Goal: Task Accomplishment & Management: Manage account settings

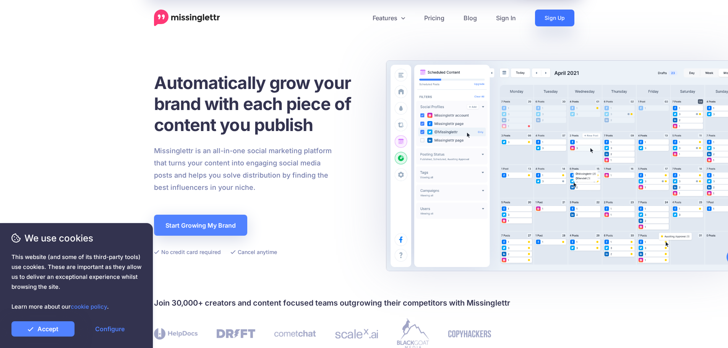
click at [571, 23] on link "Sign Up" at bounding box center [554, 18] width 39 height 17
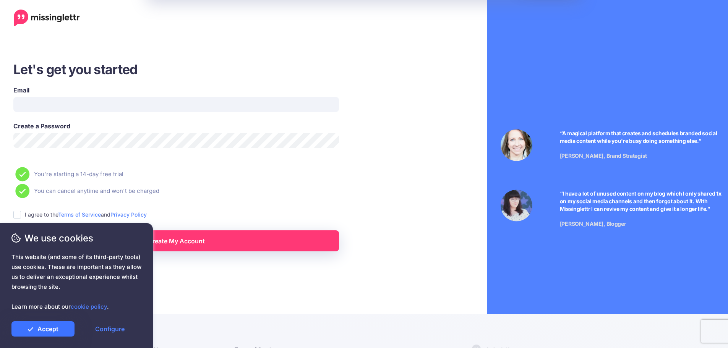
click at [63, 329] on link "Accept" at bounding box center [42, 328] width 63 height 15
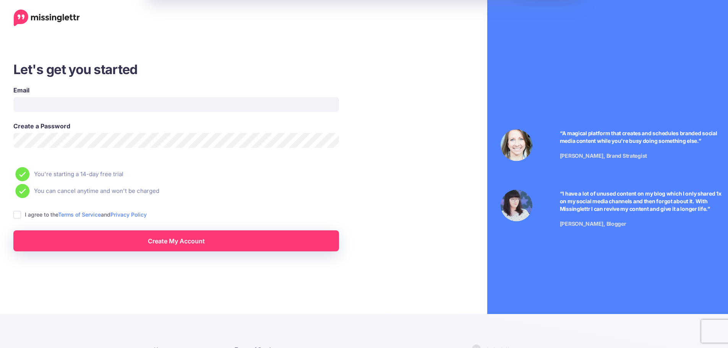
click at [16, 217] on ins at bounding box center [17, 215] width 8 height 8
click at [87, 109] on input "Email" at bounding box center [176, 104] width 326 height 15
type input "**********"
click at [147, 251] on div "We use cookies This website (and some of its third-party tools) use cookies. Th…" at bounding box center [76, 285] width 153 height 125
click at [225, 239] on link "Create My Account" at bounding box center [176, 240] width 326 height 21
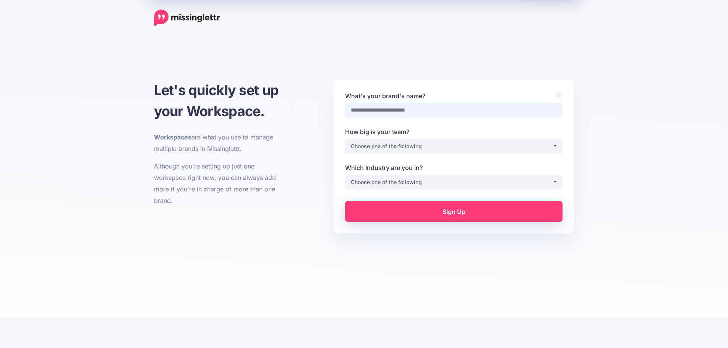
click at [390, 118] on div "What's your brand's name?" at bounding box center [453, 109] width 229 height 36
type input "*****"
click at [420, 147] on div "Choose one of the following" at bounding box center [452, 146] width 202 height 9
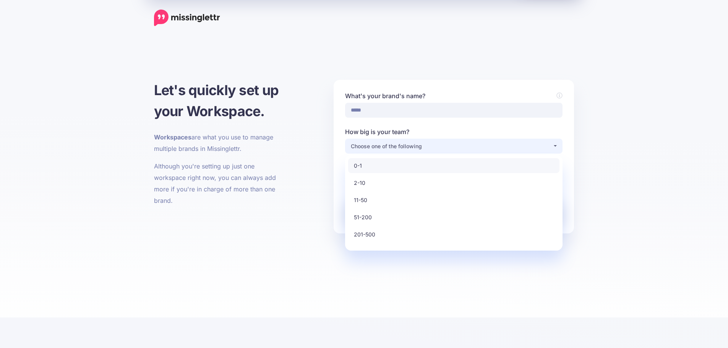
click at [415, 164] on link "0-1" at bounding box center [453, 165] width 211 height 15
select select "*"
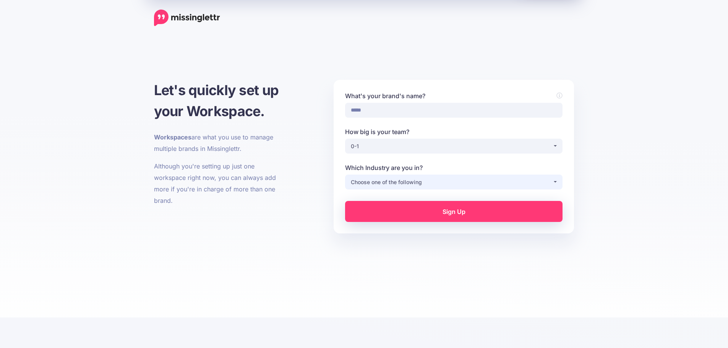
click at [386, 179] on div "Choose one of the following" at bounding box center [452, 182] width 202 height 9
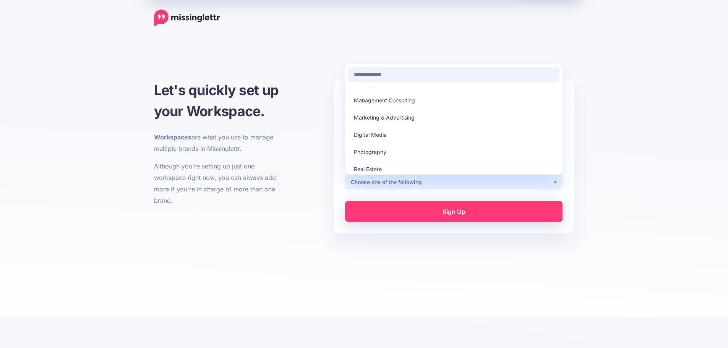
scroll to position [153, 0]
click at [424, 110] on link "Marketing & Advertising" at bounding box center [453, 112] width 211 height 15
select select "*********"
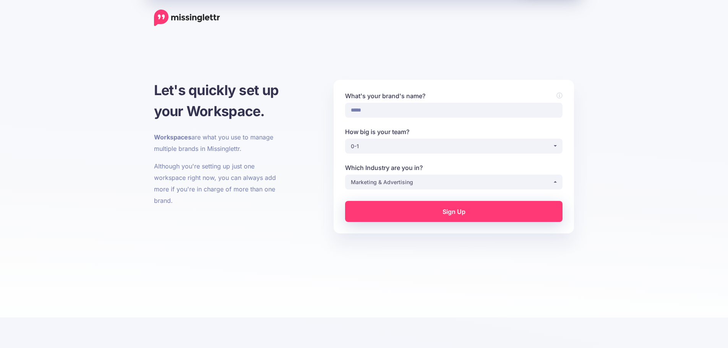
click at [451, 208] on link "Sign Up" at bounding box center [453, 211] width 217 height 21
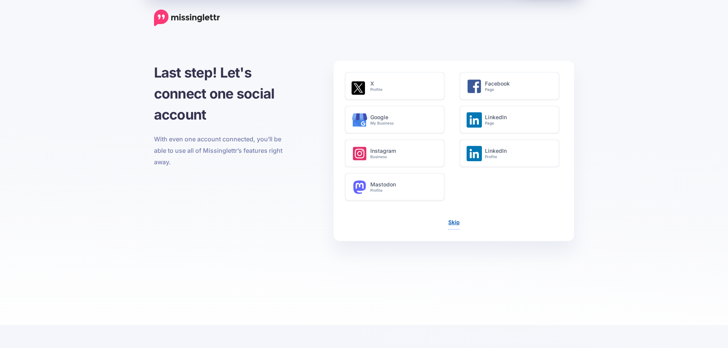
click at [457, 223] on link "Skip" at bounding box center [453, 222] width 11 height 6
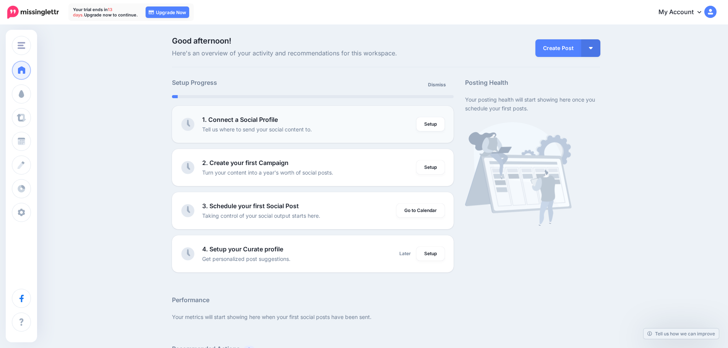
click at [296, 119] on div "1. Connect a Social Profile Tell us where to send your social content to." at bounding box center [309, 124] width 214 height 19
click at [433, 124] on link "Setup" at bounding box center [431, 124] width 28 height 14
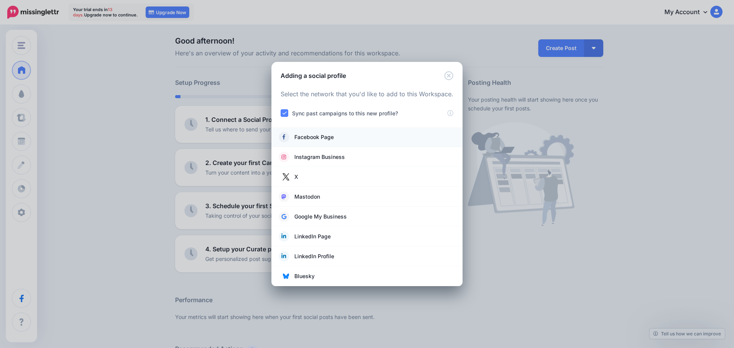
click at [319, 130] on li "Facebook Page" at bounding box center [366, 137] width 191 height 20
click at [317, 135] on span "Facebook Page" at bounding box center [313, 137] width 39 height 9
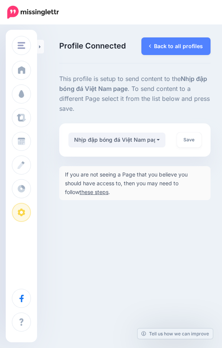
click at [147, 148] on div "**********" at bounding box center [134, 139] width 151 height 33
click at [116, 141] on div "Nhịp đập bóng đá Việt Nam page" at bounding box center [114, 139] width 81 height 9
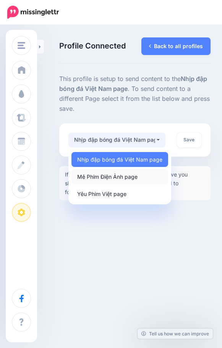
click at [134, 176] on span "Mê Phim Điện Ảnh page" at bounding box center [107, 176] width 60 height 9
select select "**********"
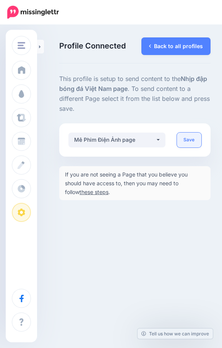
click at [187, 140] on link "Save" at bounding box center [189, 140] width 25 height 15
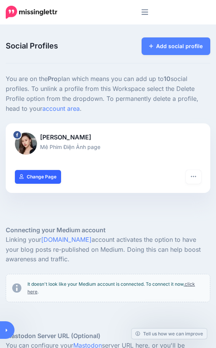
click at [61, 184] on link "Change Page" at bounding box center [38, 177] width 46 height 14
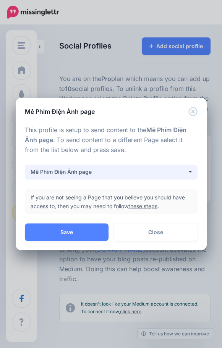
click at [144, 178] on button "Mê Phim Điện Ảnh page" at bounding box center [111, 172] width 173 height 15
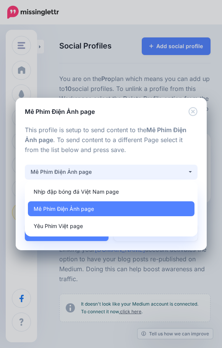
click at [144, 178] on button "Mê Phim Điện Ảnh page" at bounding box center [111, 172] width 173 height 15
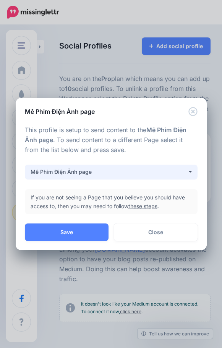
click at [144, 178] on button "Mê Phim Điện Ảnh page" at bounding box center [111, 172] width 173 height 15
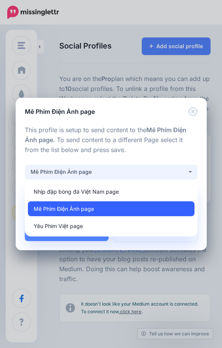
click at [101, 211] on link "Mê Phim Điện Ảnh page" at bounding box center [111, 208] width 167 height 15
select select "**********"
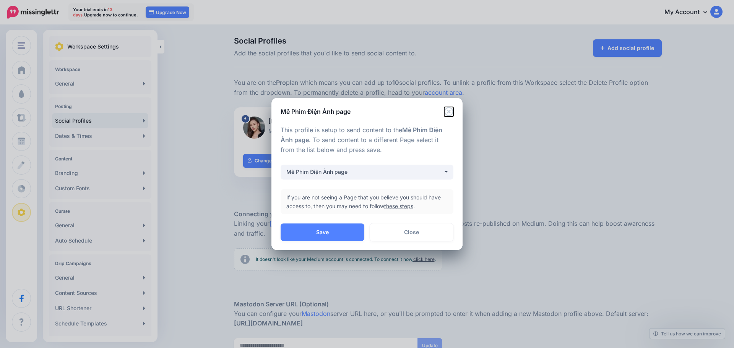
click at [222, 115] on icon "Close" at bounding box center [448, 111] width 9 height 9
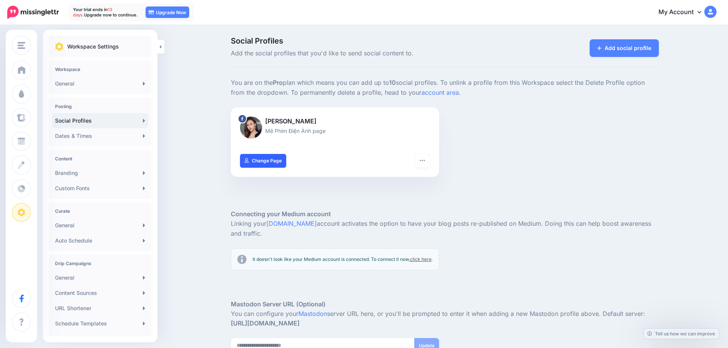
click at [222, 164] on link "Change Page" at bounding box center [263, 161] width 46 height 14
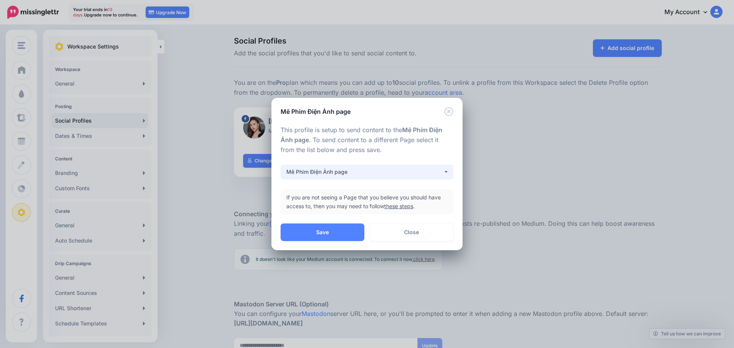
click at [222, 174] on div "Mê Phim Điện Ảnh page" at bounding box center [364, 171] width 157 height 9
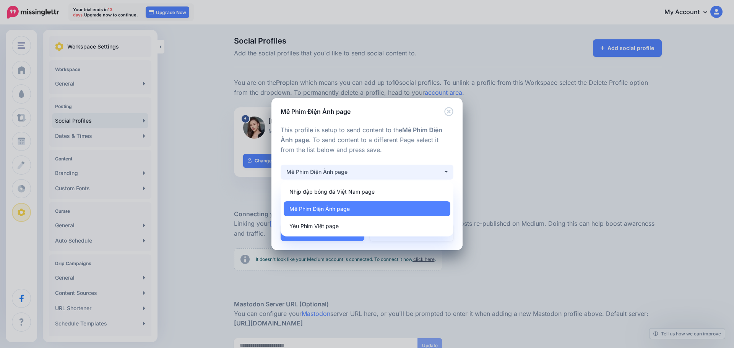
click at [222, 174] on div "Mê Phim Điện Ảnh page" at bounding box center [364, 171] width 157 height 9
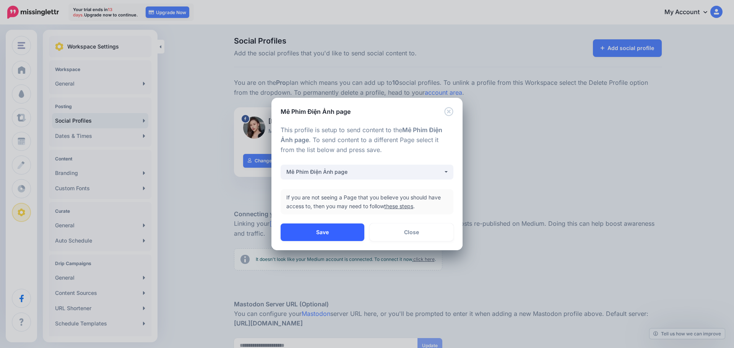
click at [222, 224] on button "Save" at bounding box center [322, 233] width 84 height 18
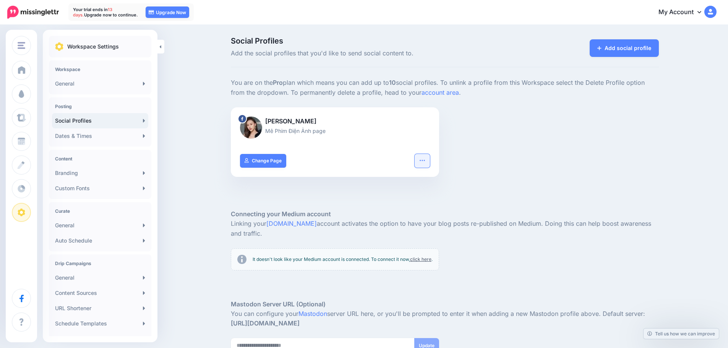
click at [222, 165] on button "button" at bounding box center [422, 161] width 15 height 14
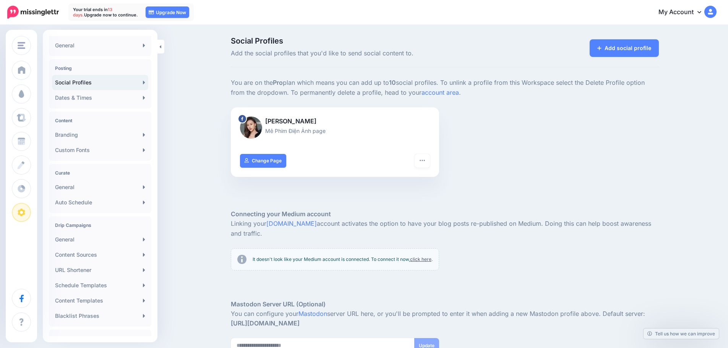
drag, startPoint x: 182, startPoint y: 188, endPoint x: 174, endPoint y: 188, distance: 8.4
click at [182, 188] on div "Social Profiles Add the social profiles that you'd like to send social content …" at bounding box center [364, 224] width 728 height 396
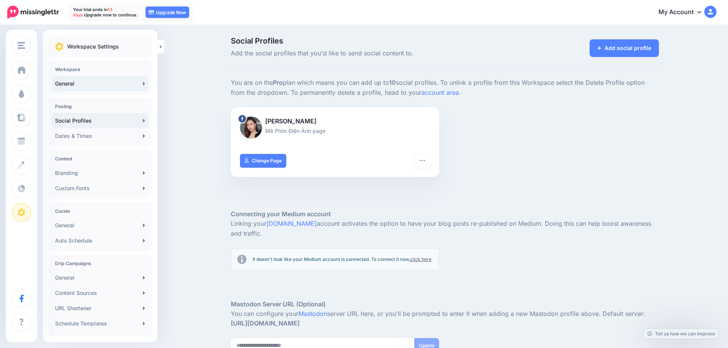
click at [86, 78] on link "General" at bounding box center [100, 83] width 96 height 15
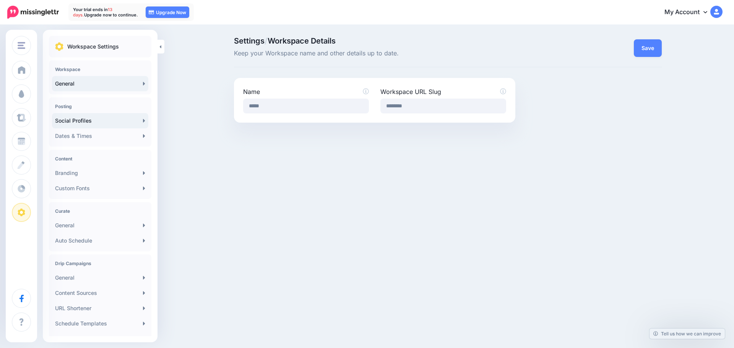
click at [109, 118] on link "Social Profiles" at bounding box center [100, 120] width 96 height 15
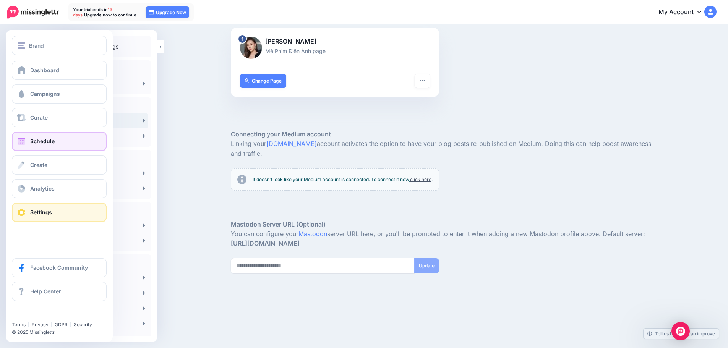
click at [62, 137] on link "Schedule" at bounding box center [59, 141] width 95 height 19
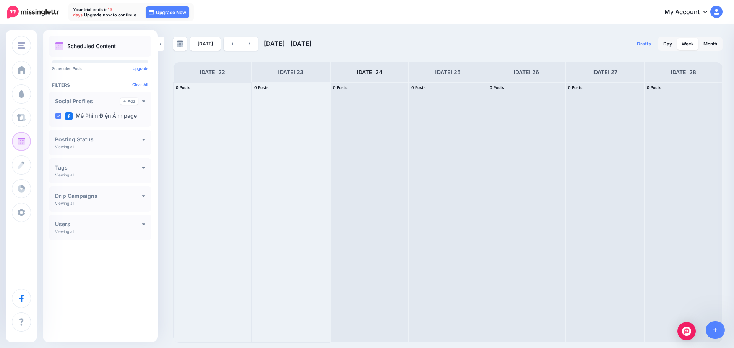
click at [217, 129] on div at bounding box center [212, 212] width 78 height 260
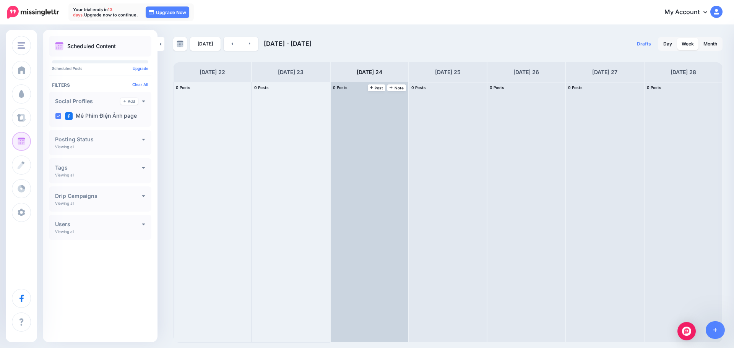
click at [358, 119] on div at bounding box center [370, 212] width 78 height 260
click at [381, 89] on span "Post" at bounding box center [376, 88] width 13 height 4
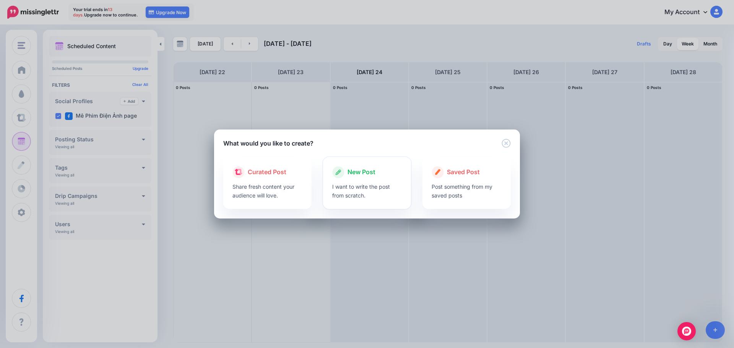
click at [373, 198] on p "I want to write the post from scratch." at bounding box center [367, 191] width 70 height 18
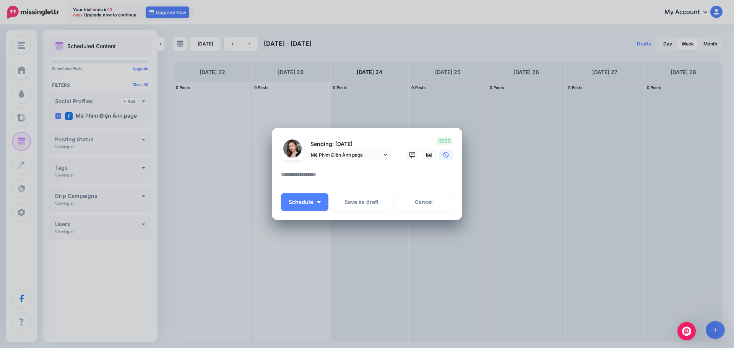
click at [323, 179] on textarea at bounding box center [369, 177] width 176 height 15
click at [412, 157] on icon at bounding box center [412, 155] width 6 height 6
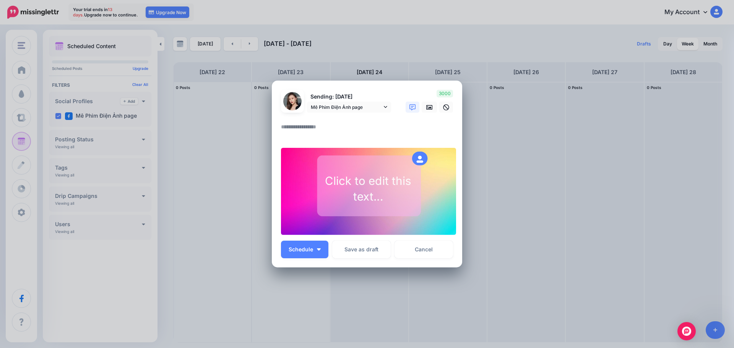
scroll to position [2, 0]
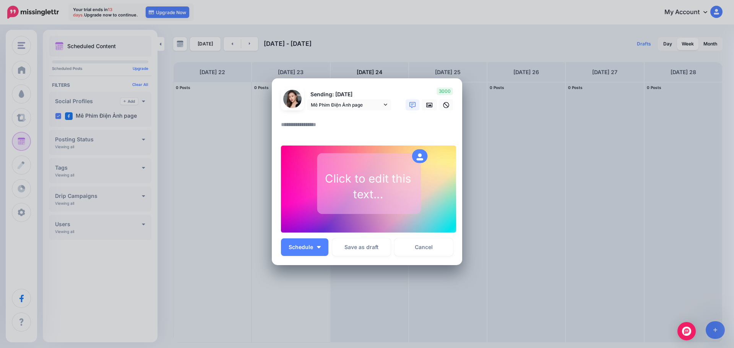
click at [409, 107] on icon at bounding box center [412, 105] width 6 height 6
click at [443, 105] on icon at bounding box center [446, 105] width 6 height 6
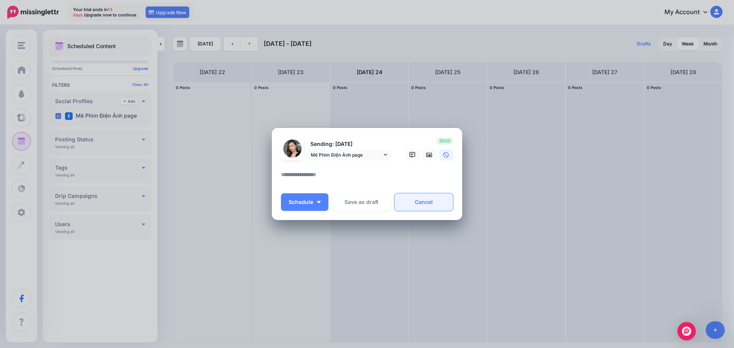
click at [439, 206] on link "Cancel" at bounding box center [423, 202] width 58 height 18
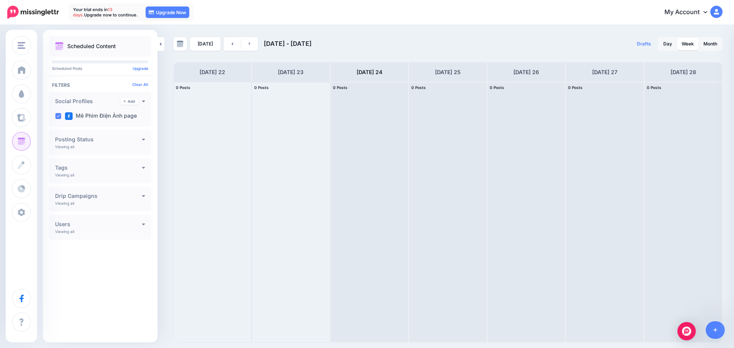
click at [287, 251] on div at bounding box center [291, 212] width 78 height 260
click at [695, 7] on link "My Account" at bounding box center [689, 12] width 66 height 19
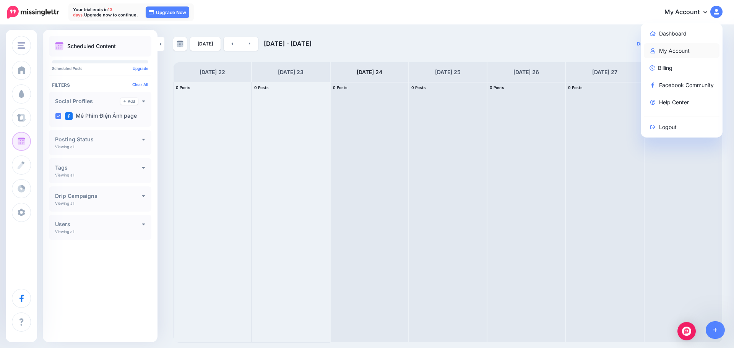
click at [679, 50] on link "My Account" at bounding box center [681, 50] width 76 height 15
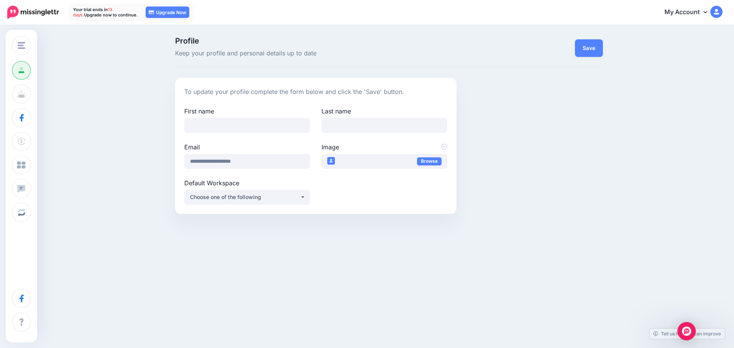
click at [130, 130] on div "Profile Keep your profile and personal details up to date Save To update your p…" at bounding box center [367, 129] width 734 height 206
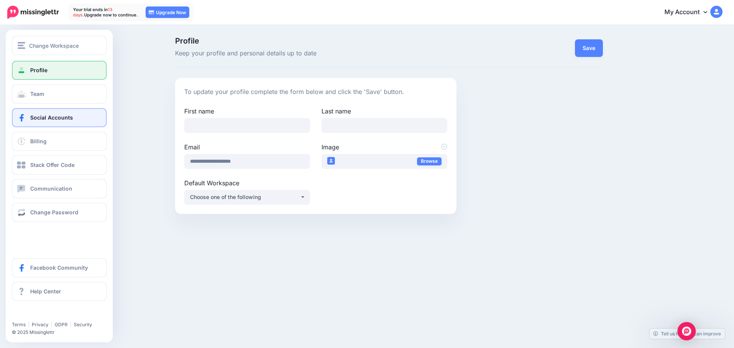
click at [44, 117] on span "Social Accounts" at bounding box center [51, 117] width 43 height 6
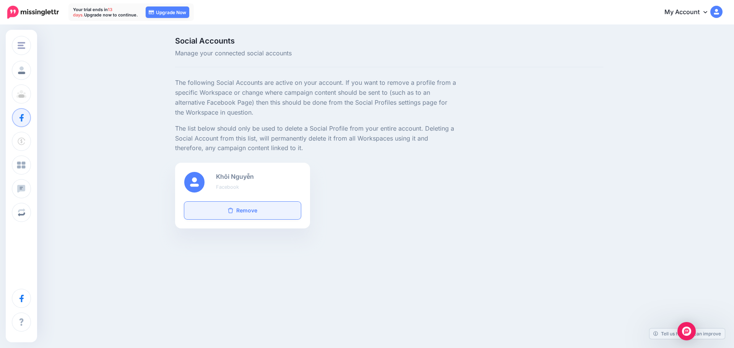
click at [278, 212] on link "Remove" at bounding box center [242, 211] width 117 height 18
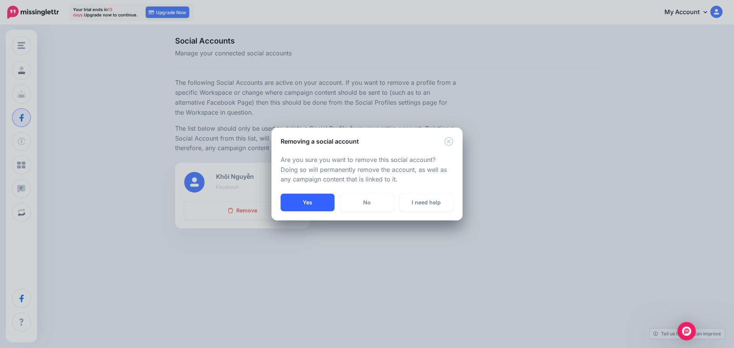
click at [318, 203] on button "Yes" at bounding box center [307, 203] width 54 height 18
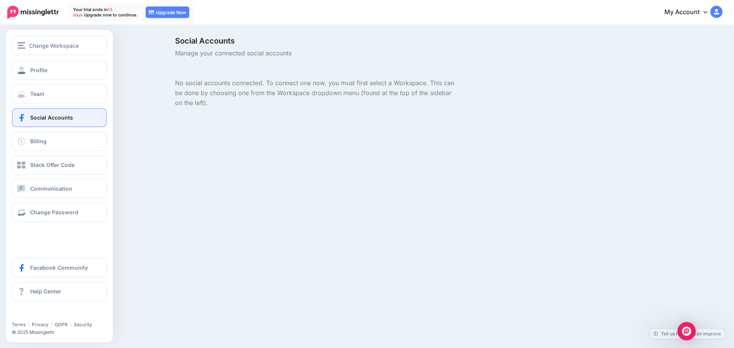
click at [42, 113] on link "Social Accounts" at bounding box center [59, 117] width 95 height 19
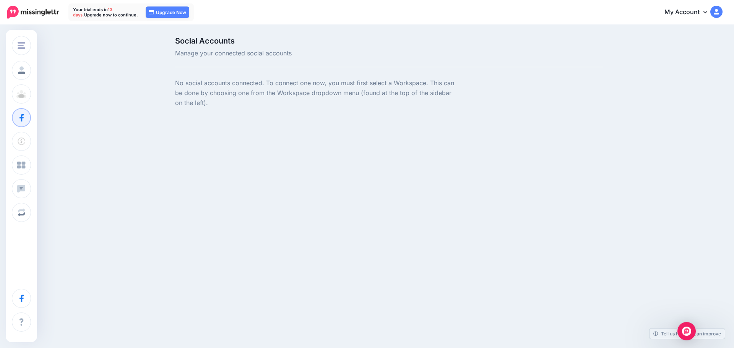
click at [321, 149] on div "Change Workspace Brand Add Workspace Profile Team Social Accounts Billing Stack…" at bounding box center [367, 110] width 734 height 169
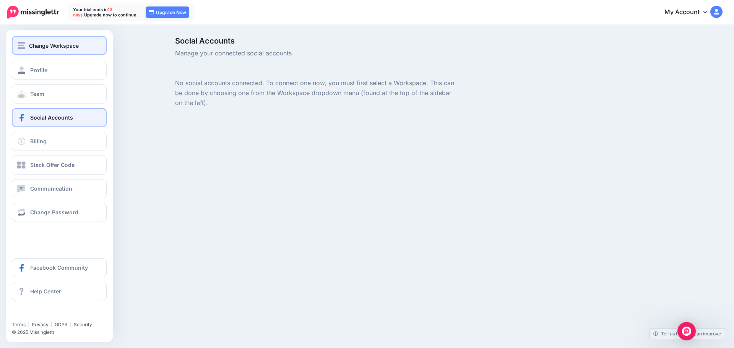
click at [59, 43] on span "Change Workspace" at bounding box center [54, 45] width 50 height 9
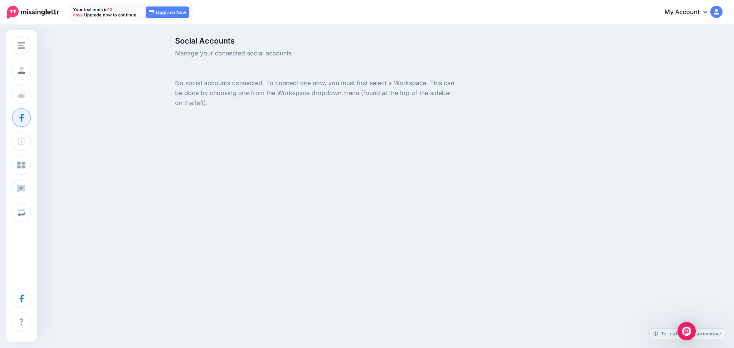
click at [176, 104] on p "No social accounts connected. To connect one now, you must first select a Works…" at bounding box center [316, 93] width 282 height 30
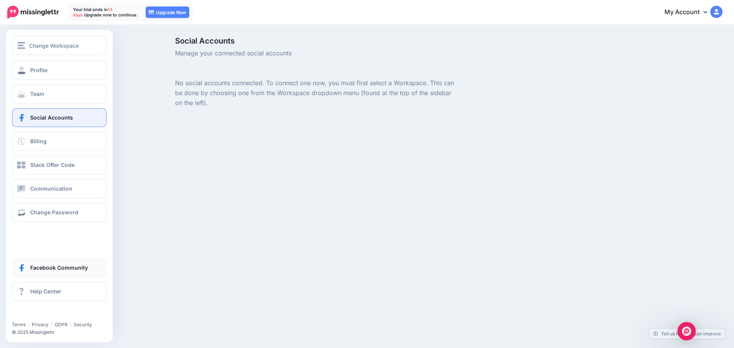
click at [88, 273] on link "Facebook Community" at bounding box center [59, 267] width 95 height 19
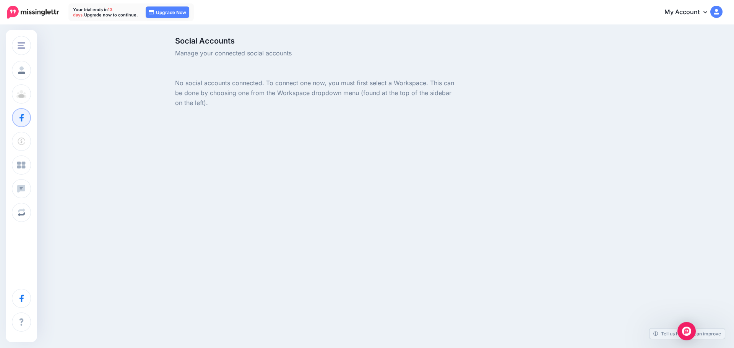
click at [16, 10] on img at bounding box center [33, 12] width 52 height 13
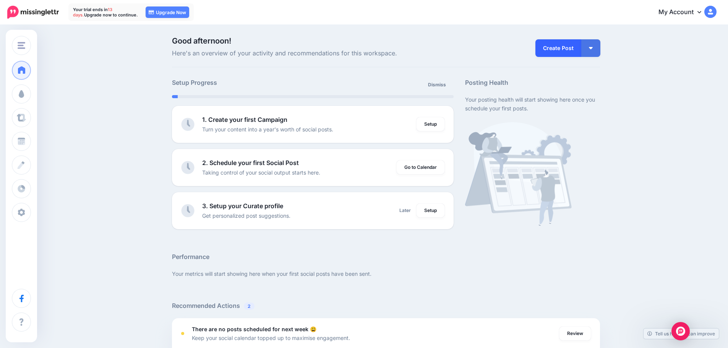
click at [553, 51] on link "Create Post" at bounding box center [558, 48] width 46 height 18
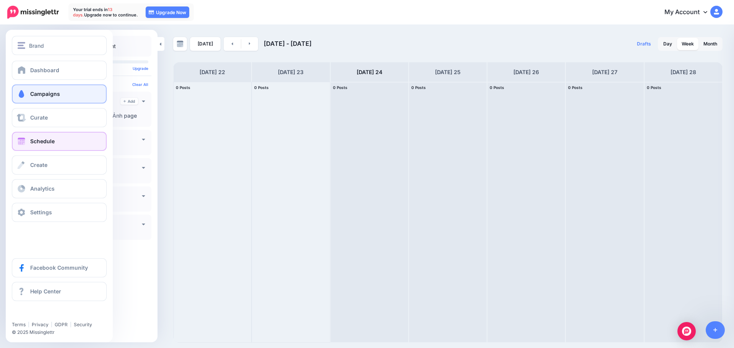
click at [53, 97] on link "Campaigns" at bounding box center [59, 93] width 95 height 19
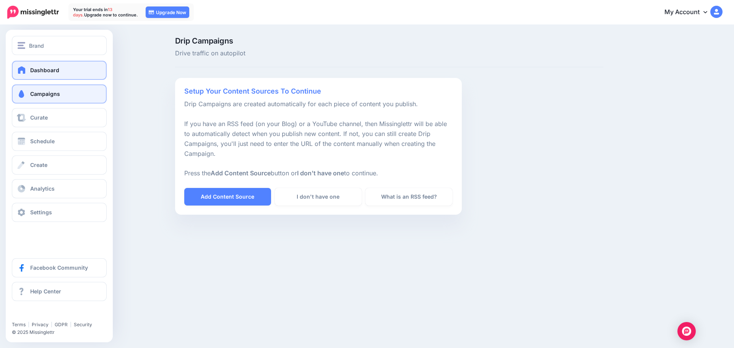
click at [55, 73] on span "Dashboard" at bounding box center [44, 70] width 29 height 6
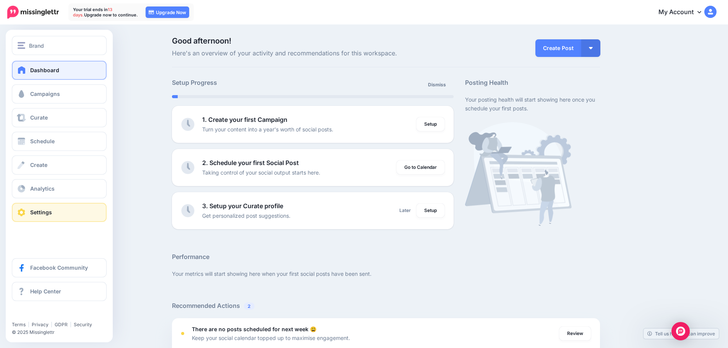
click at [57, 214] on link "Settings" at bounding box center [59, 212] width 95 height 19
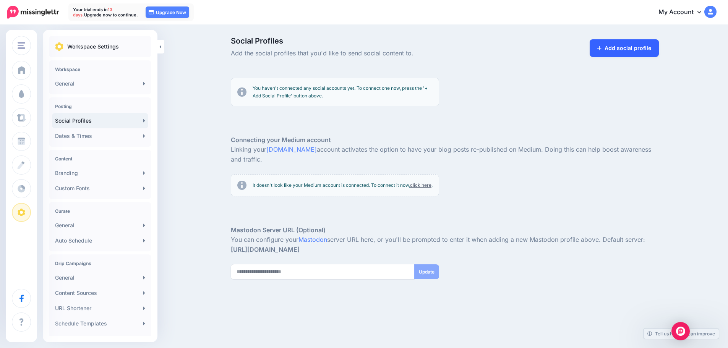
click at [643, 50] on link "Add social profile" at bounding box center [624, 48] width 69 height 18
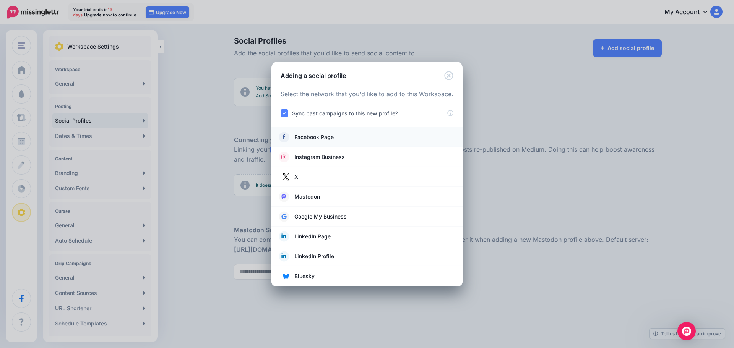
click at [324, 137] on span "Facebook Page" at bounding box center [313, 137] width 39 height 9
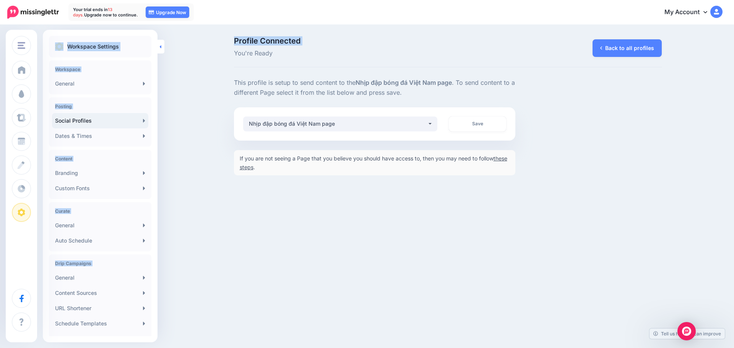
click at [162, 46] on div "Brand Brand Add Workspace Dashboard Campaigns Curate Schedule Create Analytics …" at bounding box center [367, 106] width 734 height 161
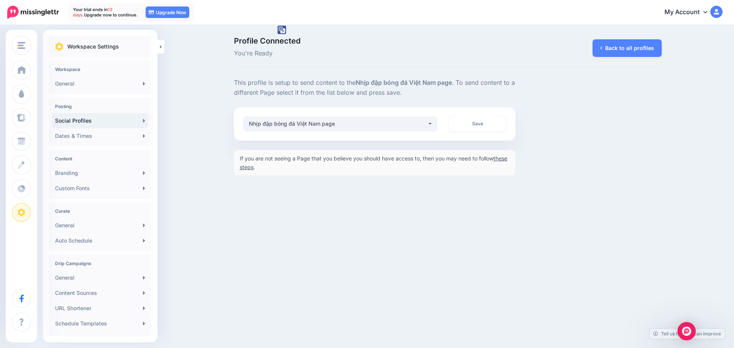
click at [666, 158] on div "**********" at bounding box center [447, 126] width 439 height 97
click at [252, 169] on link "these steps" at bounding box center [373, 162] width 267 height 15
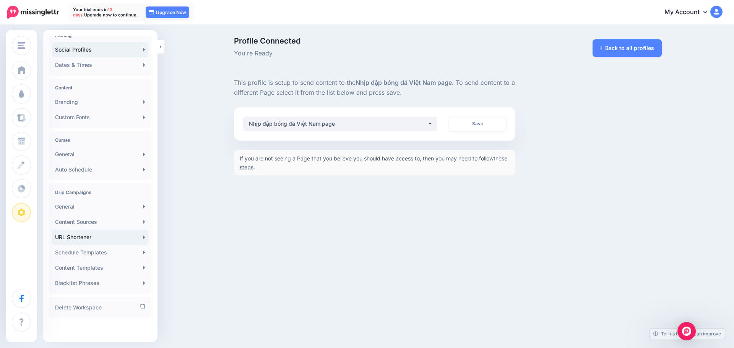
scroll to position [72, 0]
click at [128, 237] on link "URL Shortener" at bounding box center [100, 236] width 96 height 15
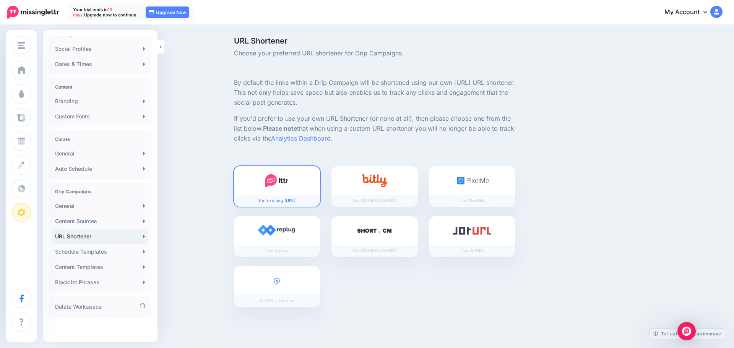
scroll to position [72, 0]
click at [130, 206] on link "General" at bounding box center [100, 205] width 96 height 15
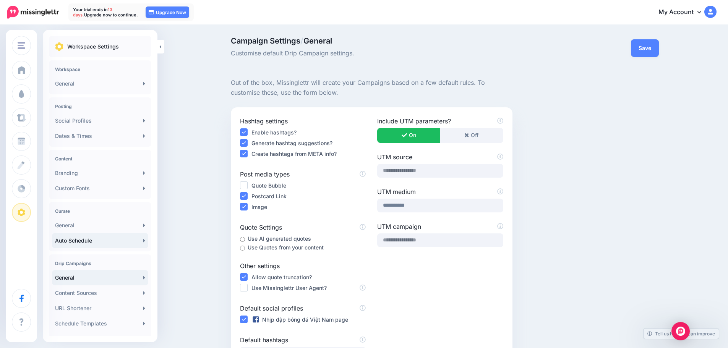
click at [104, 240] on link "Auto Schedule" at bounding box center [100, 240] width 96 height 15
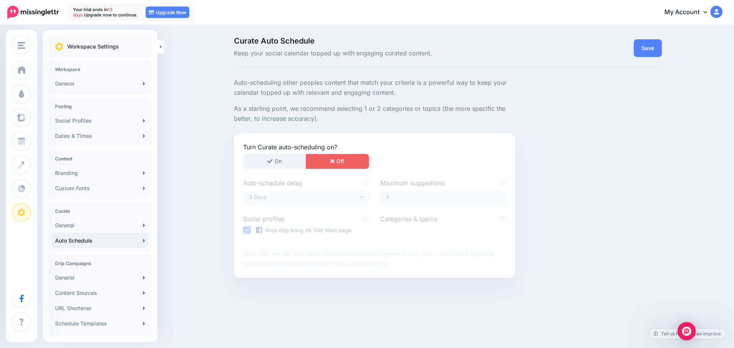
click at [205, 220] on div "Curate Auto Schedule Keep your social calendar topped up with engaging curated …" at bounding box center [367, 186] width 734 height 321
click at [90, 118] on link "Social Profiles" at bounding box center [100, 120] width 96 height 15
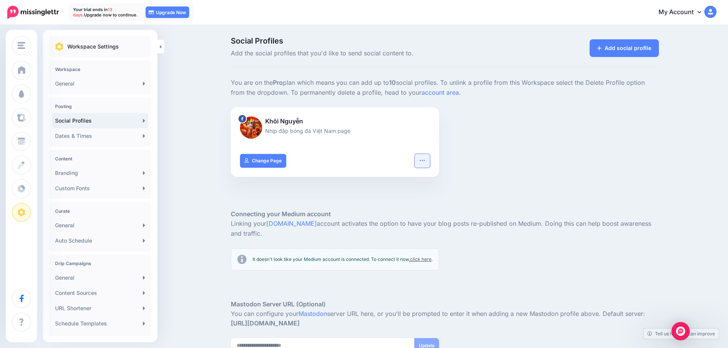
click at [429, 164] on button "button" at bounding box center [422, 161] width 15 height 14
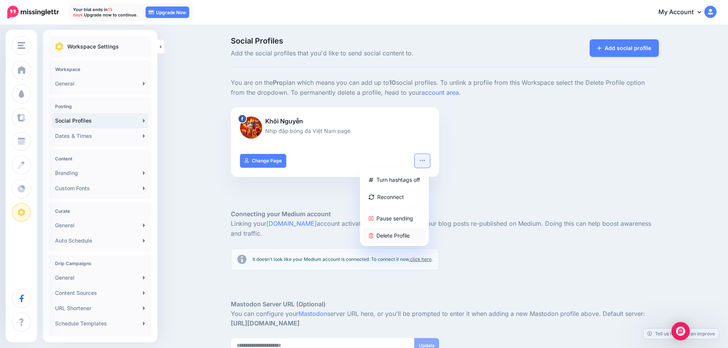
click at [402, 236] on link "Delete Profile" at bounding box center [394, 235] width 63 height 15
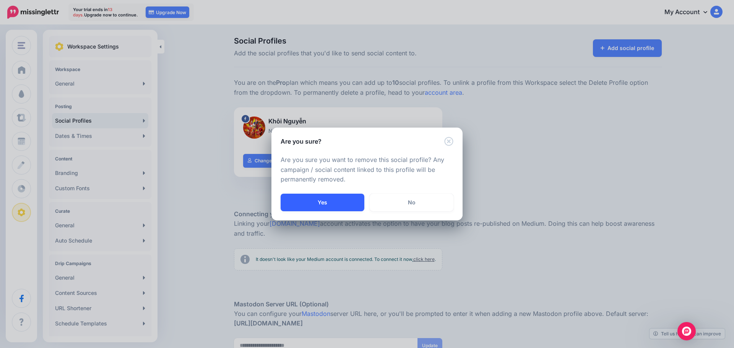
click at [327, 210] on button "Yes" at bounding box center [322, 203] width 84 height 18
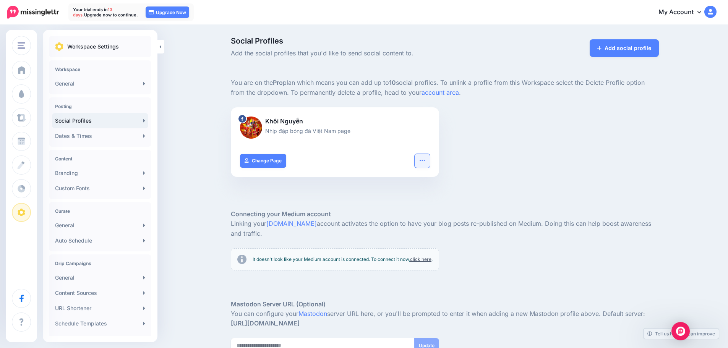
click at [425, 162] on icon "button" at bounding box center [422, 160] width 6 height 6
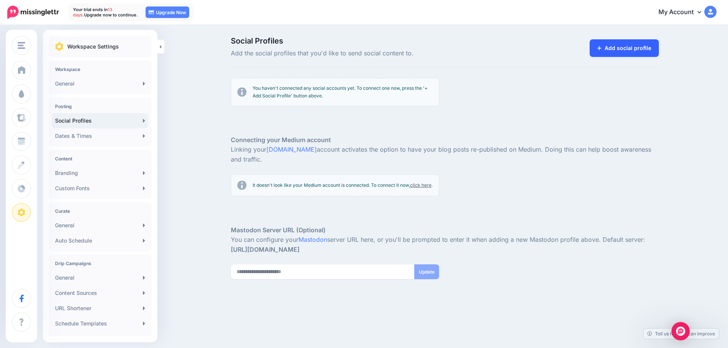
click at [609, 44] on link "Add social profile" at bounding box center [624, 48] width 69 height 18
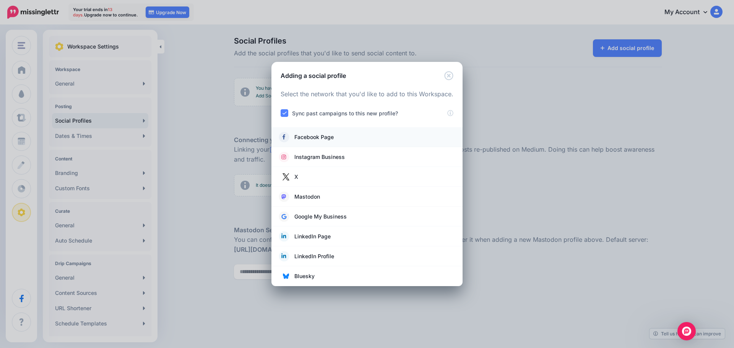
click at [335, 138] on link "Facebook Page" at bounding box center [367, 137] width 176 height 11
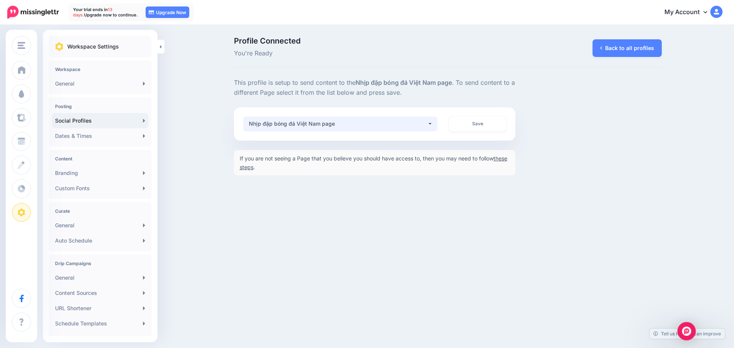
click at [389, 125] on div "Nhịp đập bóng đá Việt Nam page" at bounding box center [338, 123] width 178 height 9
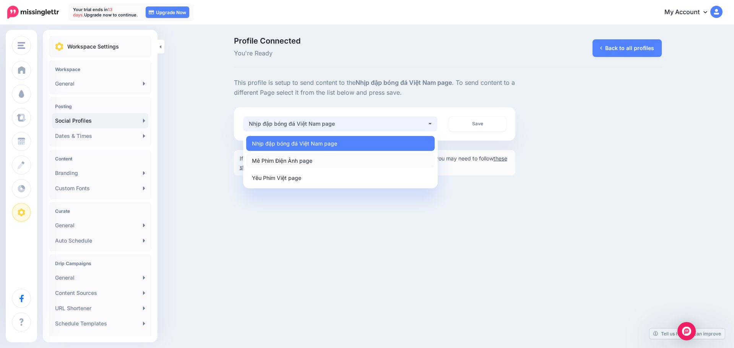
click at [363, 161] on link "Mê Phim Điện Ảnh page" at bounding box center [340, 160] width 188 height 15
select select "**********"
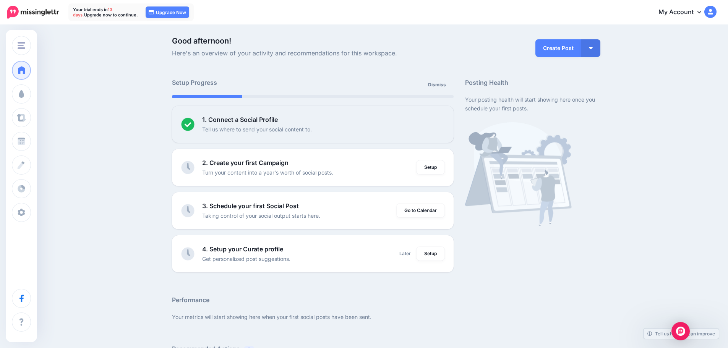
click at [403, 85] on div "Dismiss" at bounding box center [383, 86] width 141 height 17
